Goal: Information Seeking & Learning: Learn about a topic

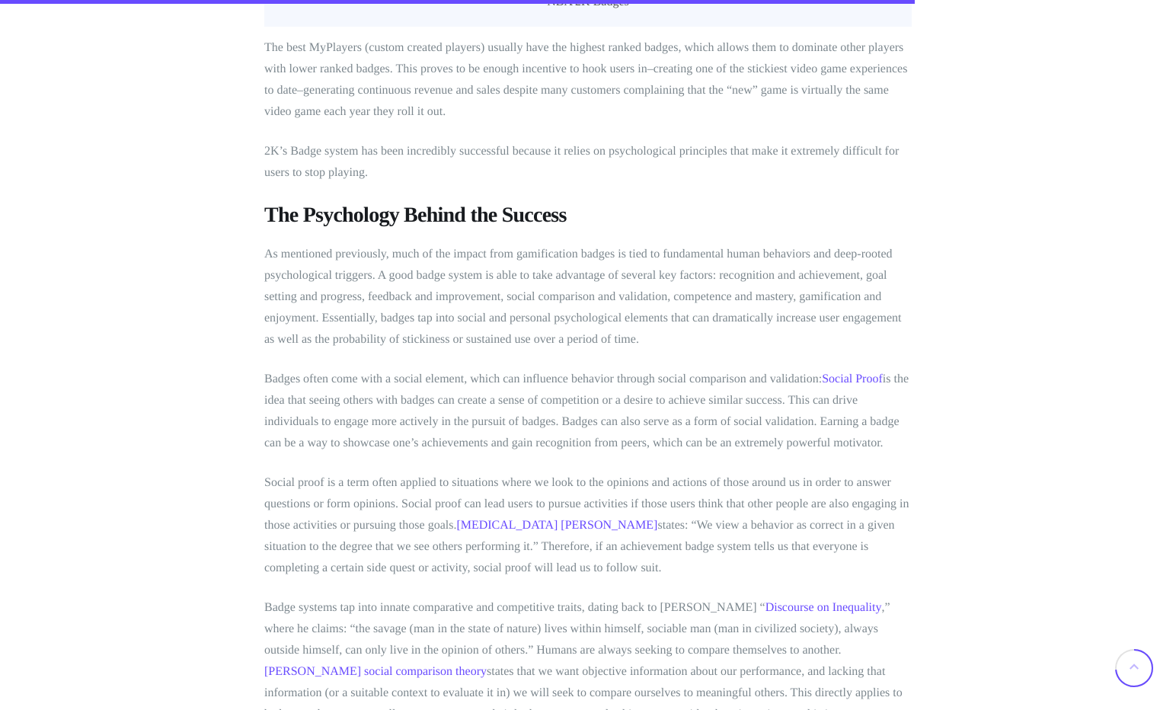
scroll to position [5570, 0]
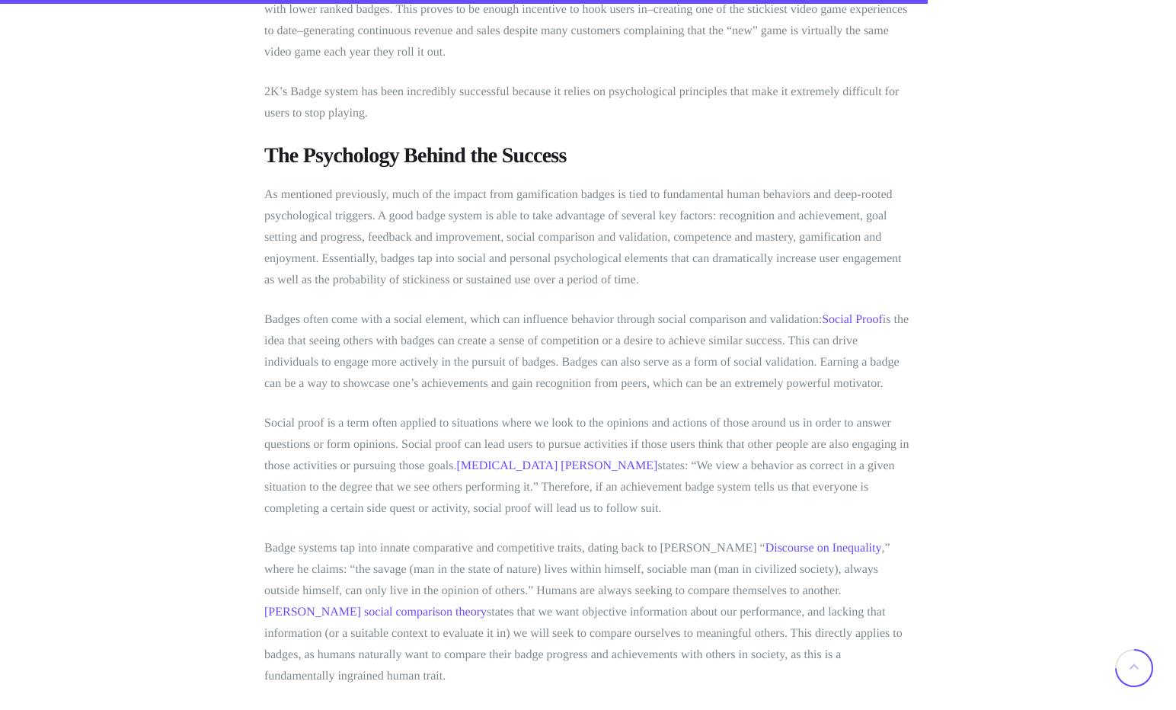
click at [409, 184] on p "As mentioned previously, much of the impact from gamification badges is tied to…" at bounding box center [587, 237] width 647 height 107
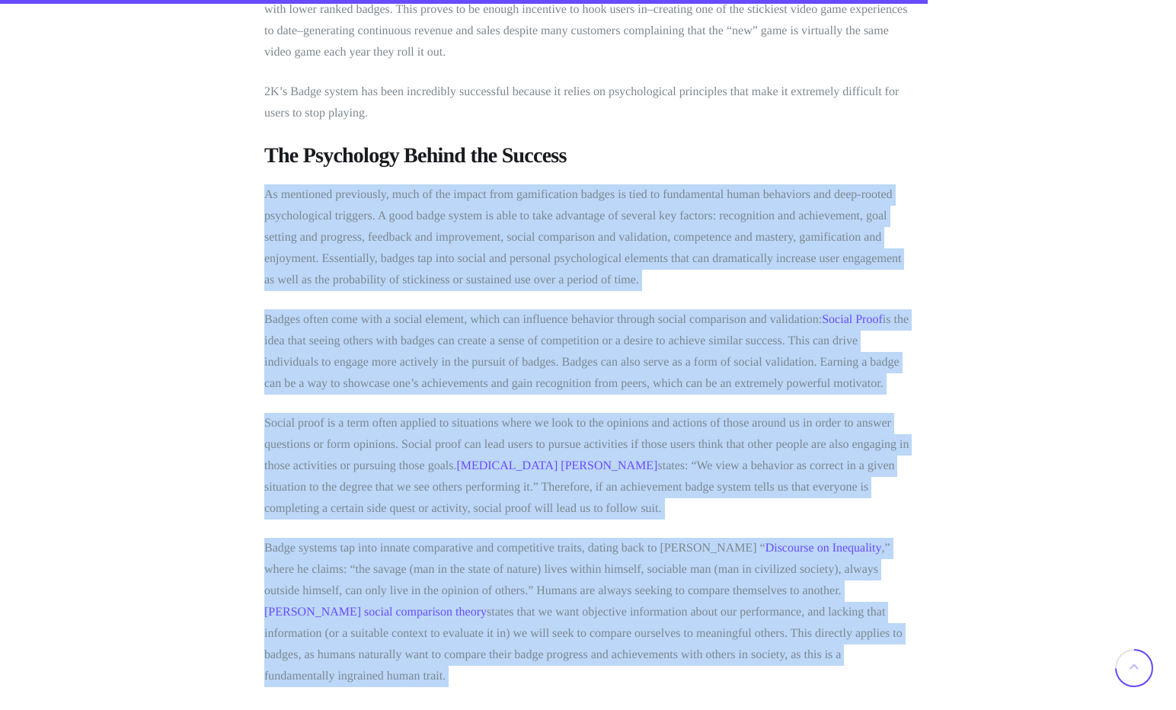
drag, startPoint x: 409, startPoint y: 142, endPoint x: 464, endPoint y: 537, distance: 399.0
click at [464, 538] on p "Badge systems tap into innate comparative and competitive traits, dating back t…" at bounding box center [587, 612] width 647 height 149
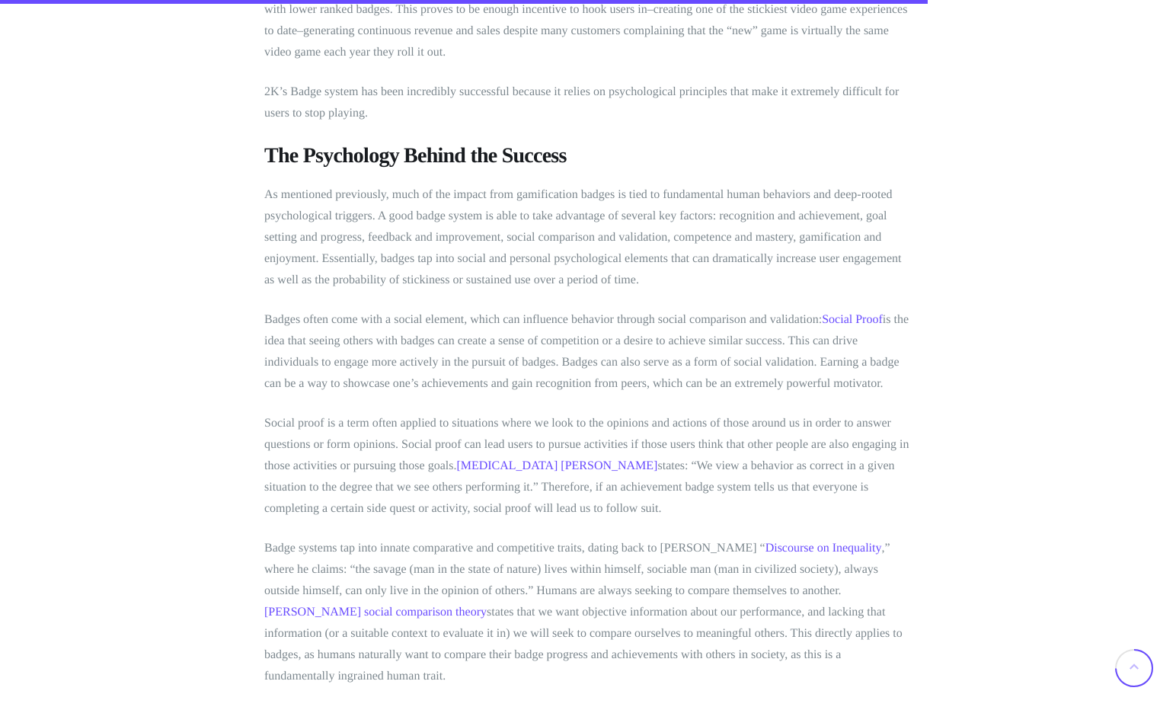
click at [464, 538] on p "Badge systems tap into innate comparative and competitive traits, dating back t…" at bounding box center [587, 612] width 647 height 149
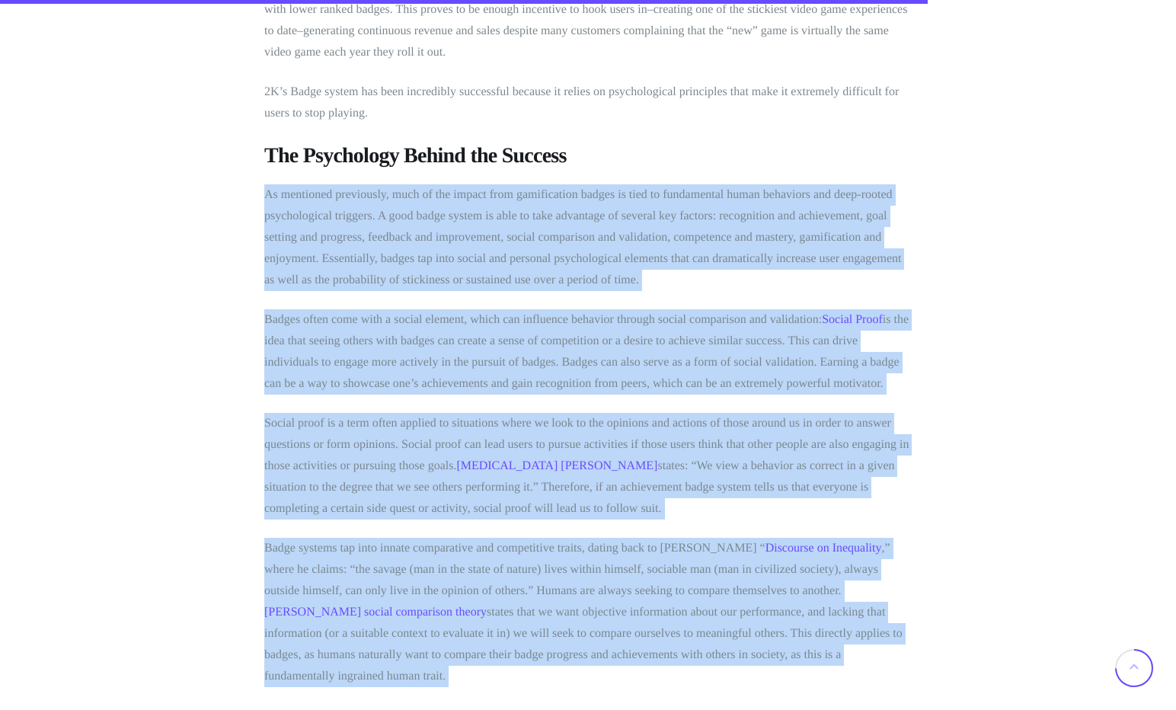
drag, startPoint x: 464, startPoint y: 537, endPoint x: 344, endPoint y: 160, distance: 395.5
click at [344, 184] on p "As mentioned previously, much of the impact from gamification badges is tied to…" at bounding box center [587, 237] width 647 height 107
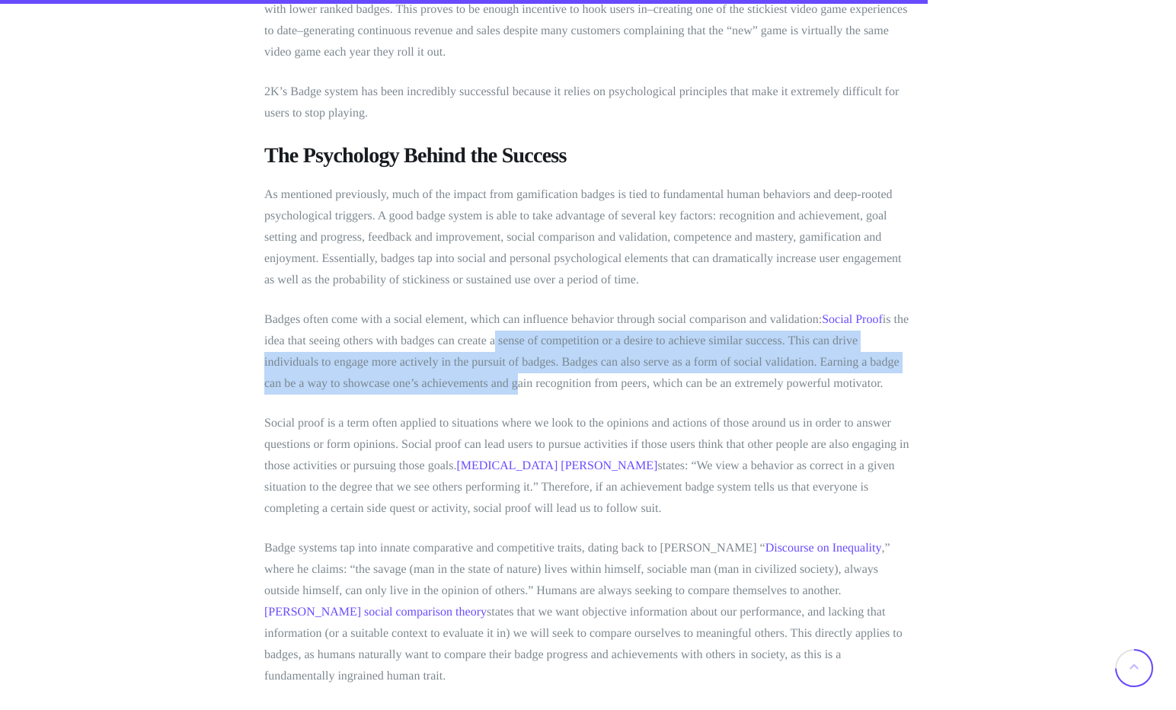
drag, startPoint x: 507, startPoint y: 247, endPoint x: 512, endPoint y: 289, distance: 42.9
click at [512, 309] on p "Badges often come with a social element, which can influence behavior through s…" at bounding box center [587, 351] width 647 height 85
